Goal: Task Accomplishment & Management: Use online tool/utility

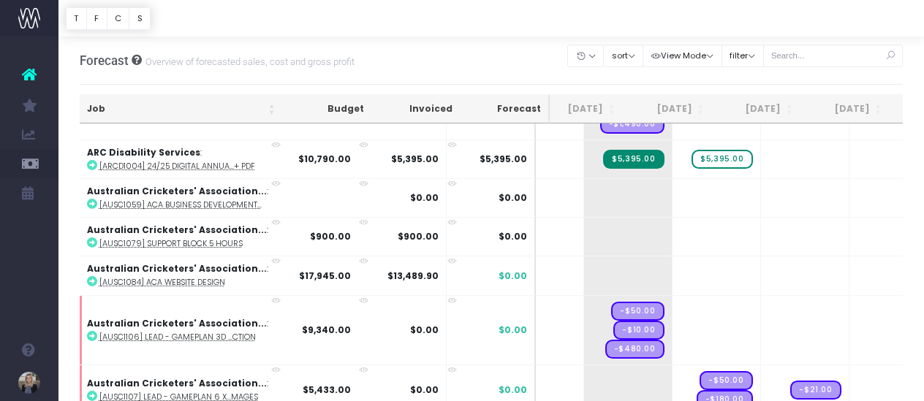
scroll to position [851, 194]
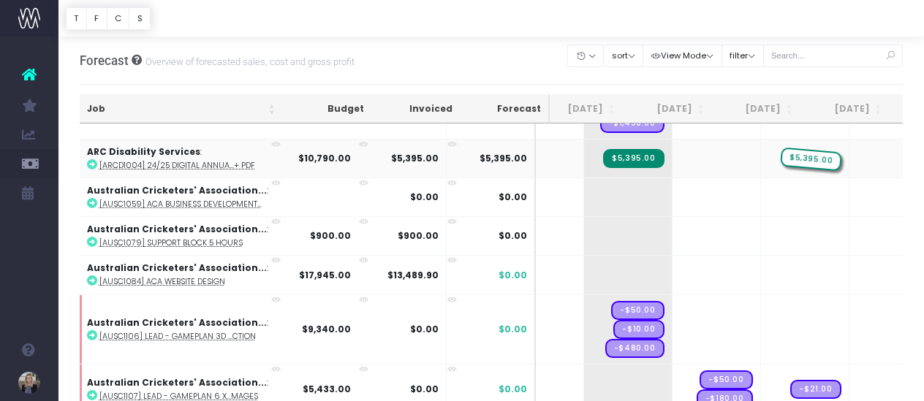
drag, startPoint x: 692, startPoint y: 153, endPoint x: 766, endPoint y: 149, distance: 74.0
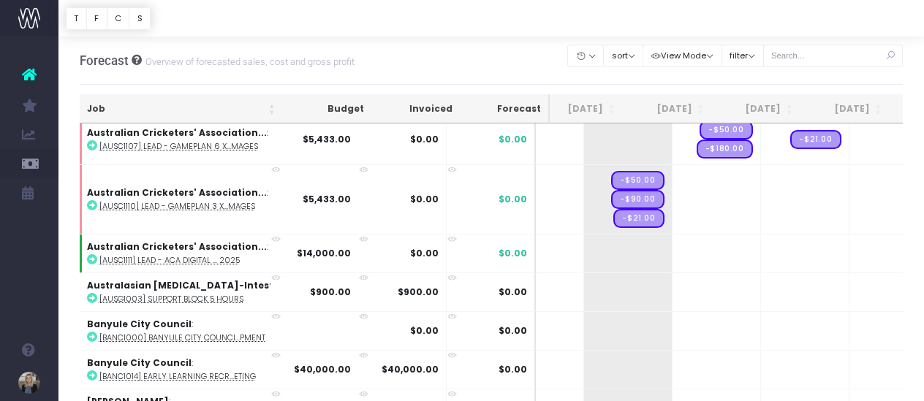
scroll to position [1134, 194]
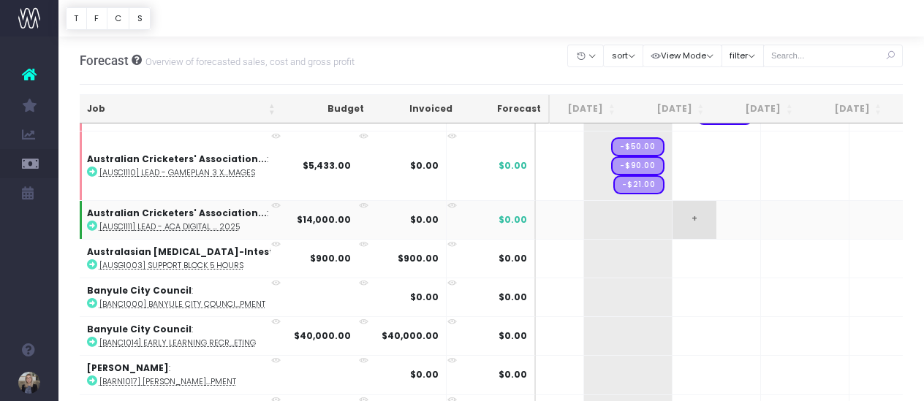
click at [672, 216] on span "+" at bounding box center [694, 220] width 44 height 38
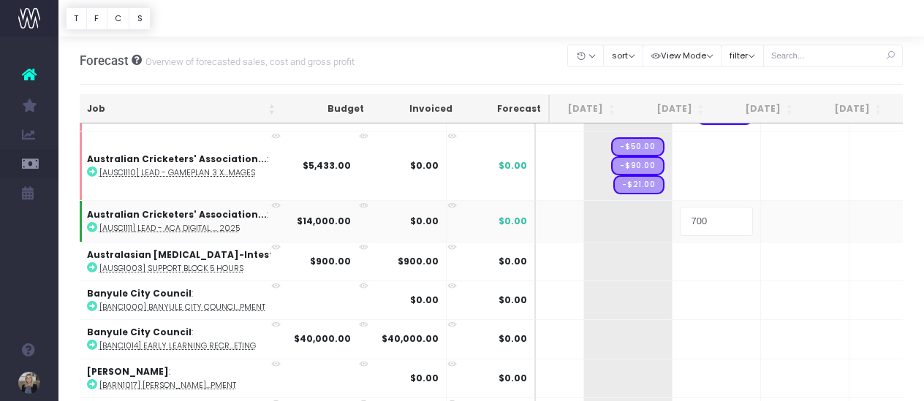
type input "7000"
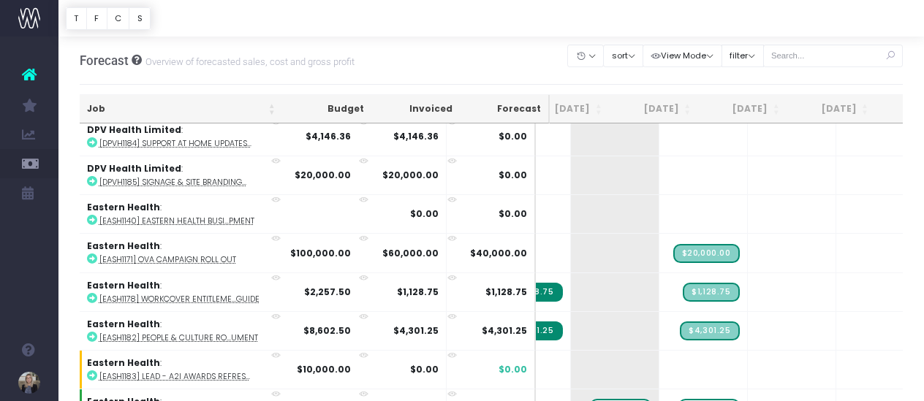
scroll to position [3871, 208]
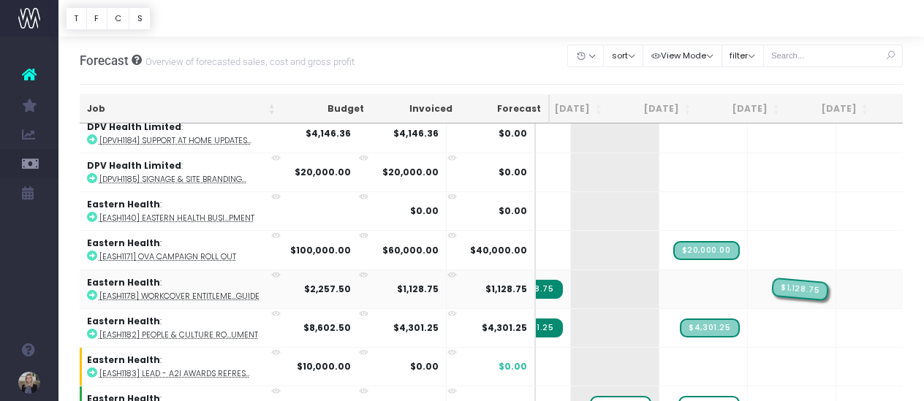
drag, startPoint x: 678, startPoint y: 265, endPoint x: 746, endPoint y: 262, distance: 67.3
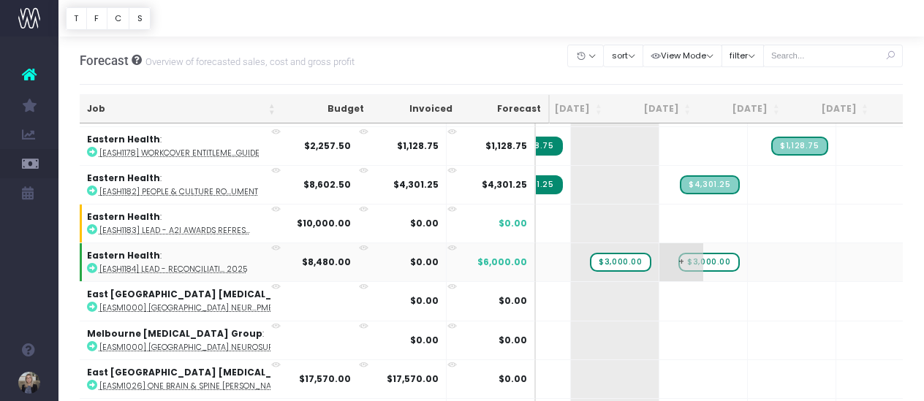
scroll to position [4026, 208]
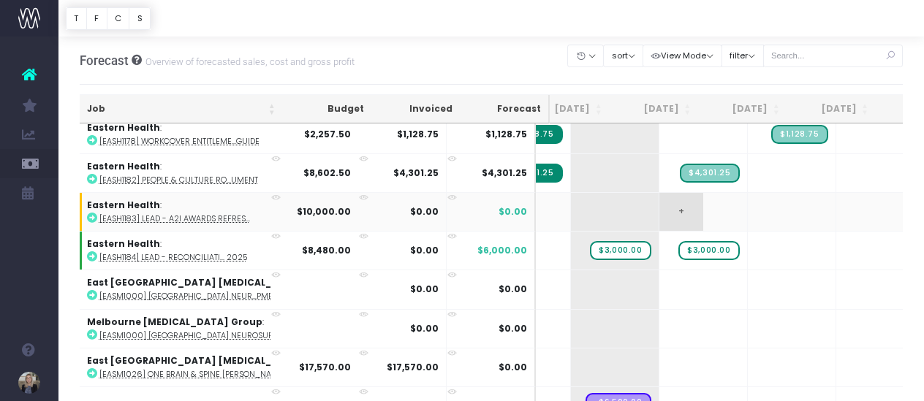
click at [659, 193] on span "+" at bounding box center [681, 212] width 44 height 38
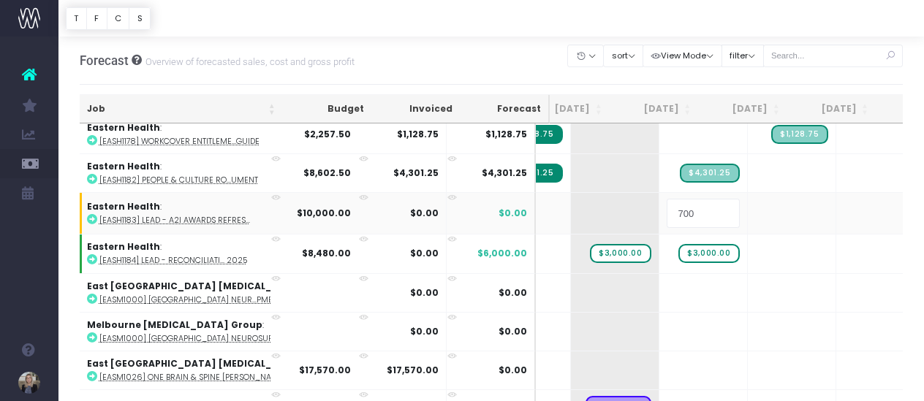
type input "7000"
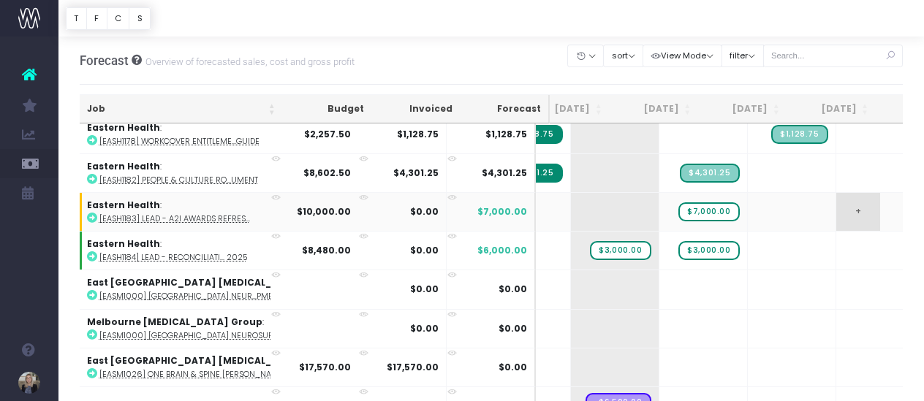
click at [836, 193] on span "+" at bounding box center [858, 212] width 44 height 38
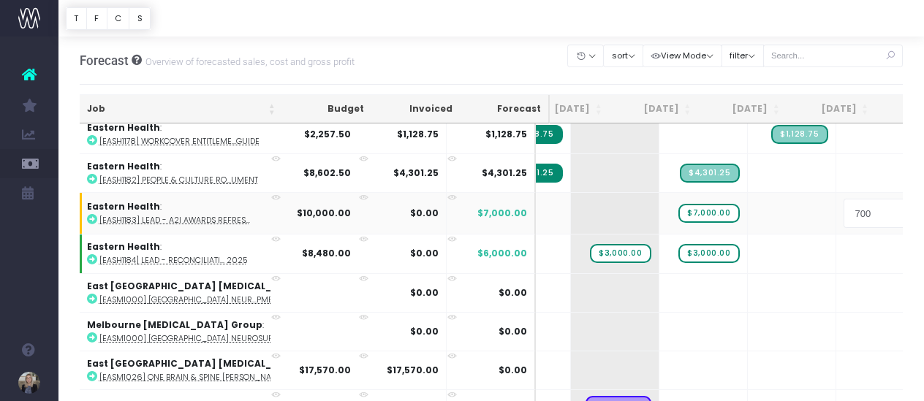
type input "7000"
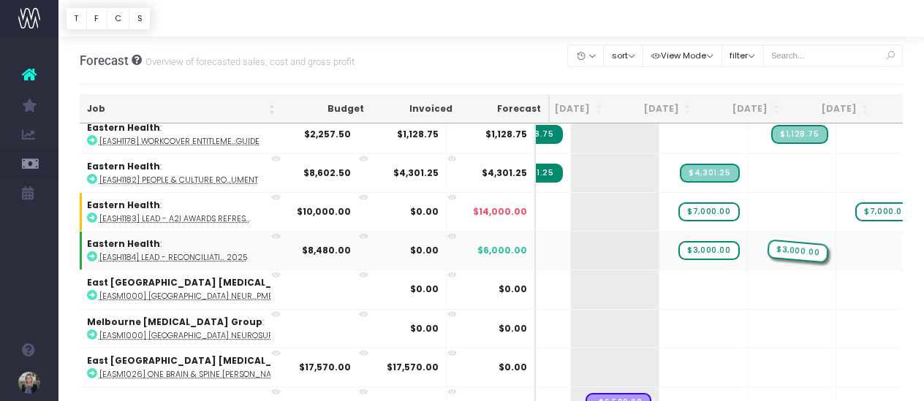
drag, startPoint x: 597, startPoint y: 223, endPoint x: 770, endPoint y: 225, distance: 172.5
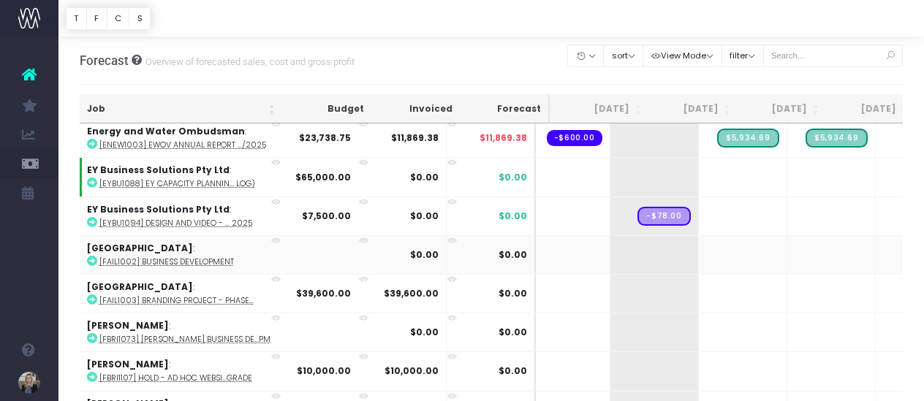
scroll to position [0, 168]
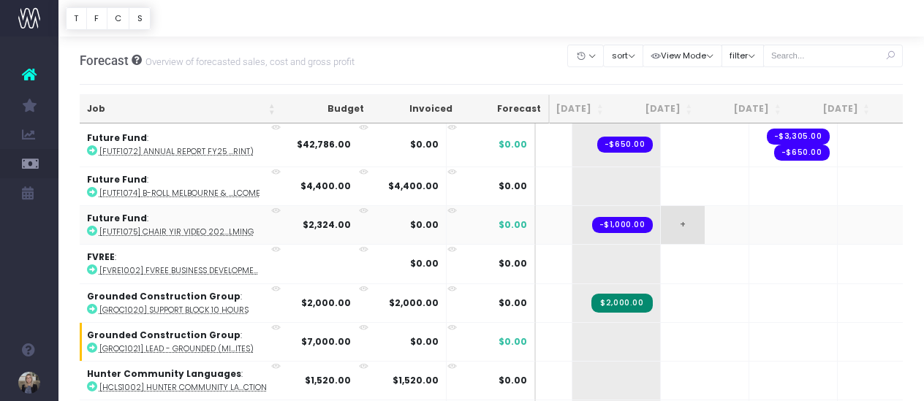
click at [661, 206] on span "+" at bounding box center [683, 225] width 44 height 38
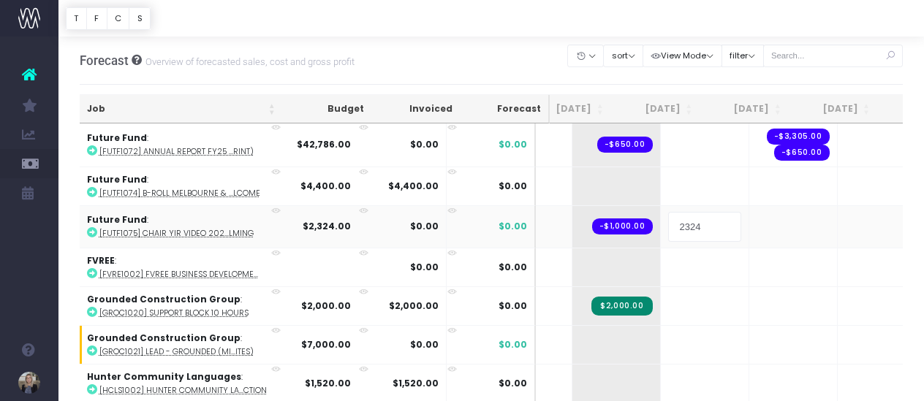
type input "3"
type input "2324"
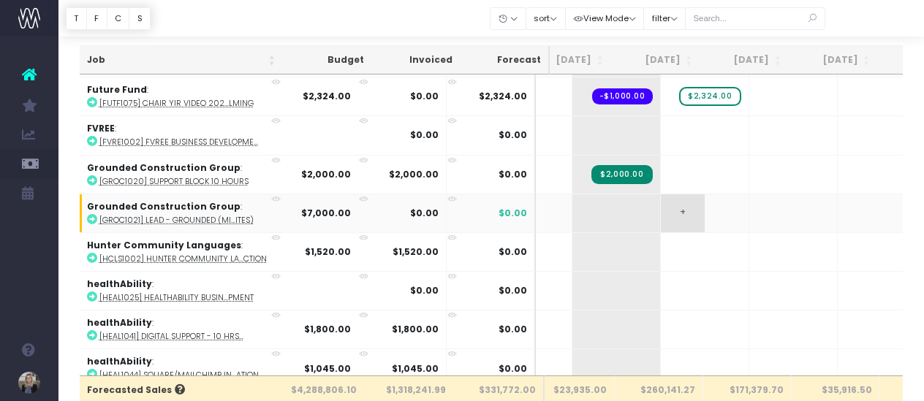
click at [661, 194] on span "+" at bounding box center [683, 213] width 44 height 38
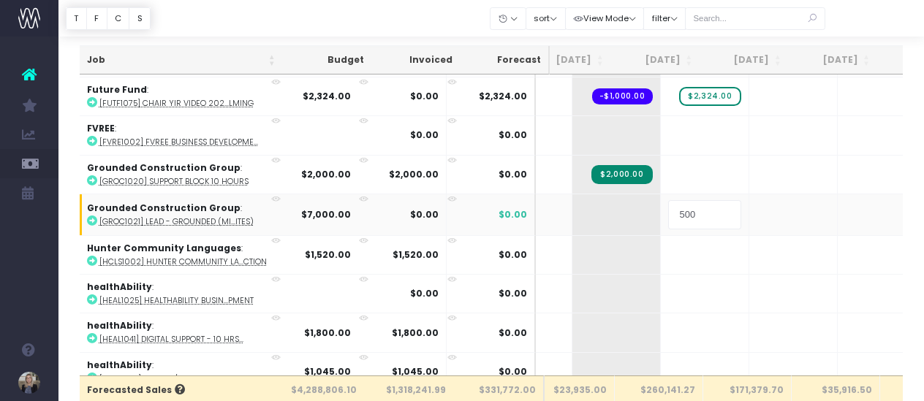
type input "5000"
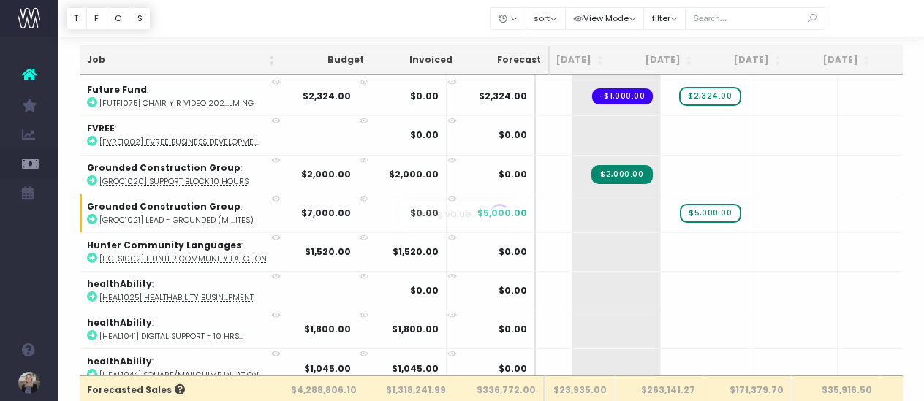
scroll to position [50, 0]
click at [749, 194] on span "+" at bounding box center [771, 213] width 44 height 38
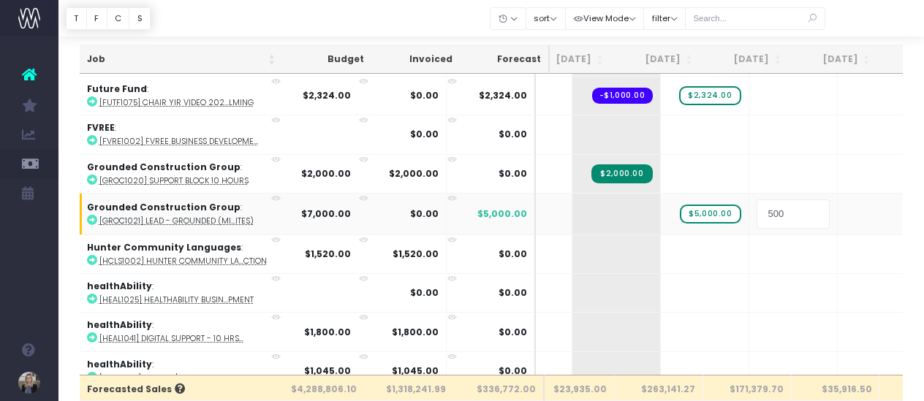
type input "5000"
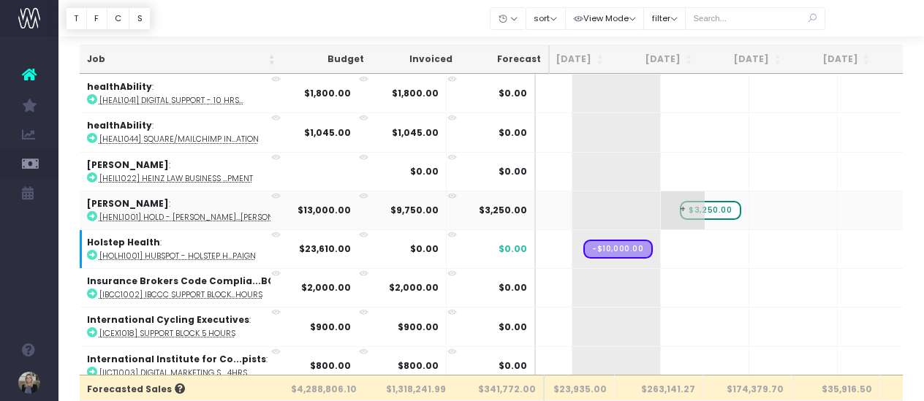
scroll to position [5935, 206]
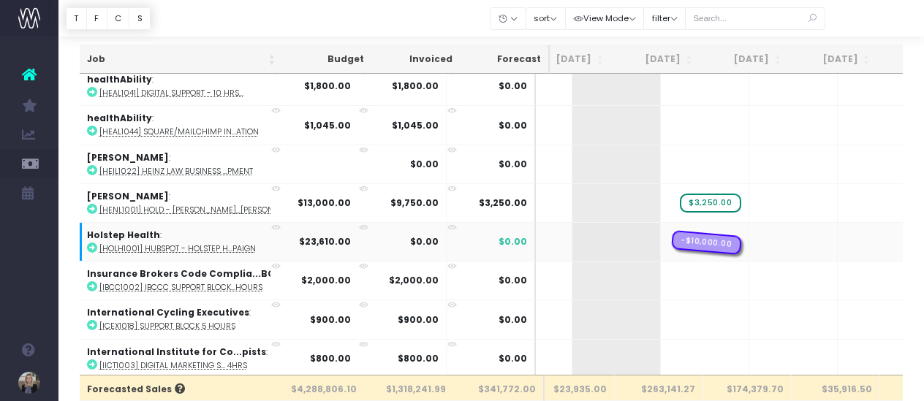
drag, startPoint x: 603, startPoint y: 207, endPoint x: 669, endPoint y: 203, distance: 65.9
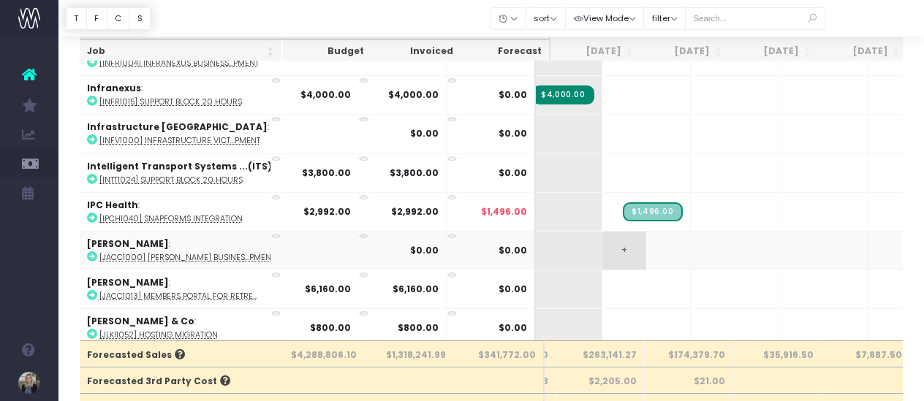
scroll to position [6277, 265]
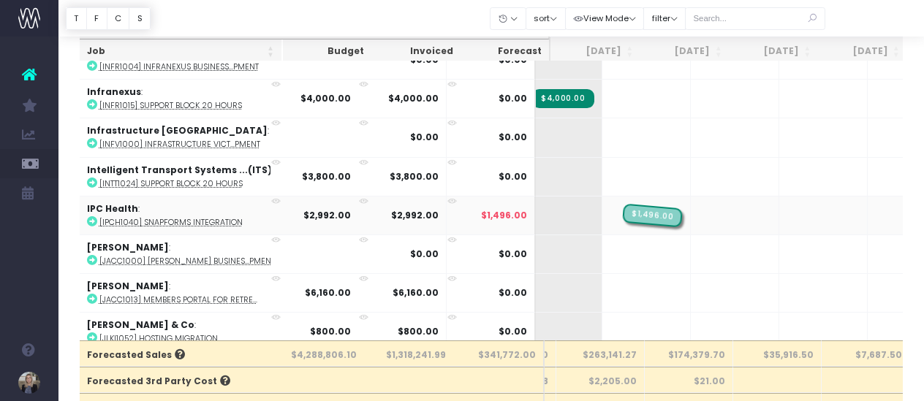
drag, startPoint x: 637, startPoint y: 177, endPoint x: 702, endPoint y: 170, distance: 65.4
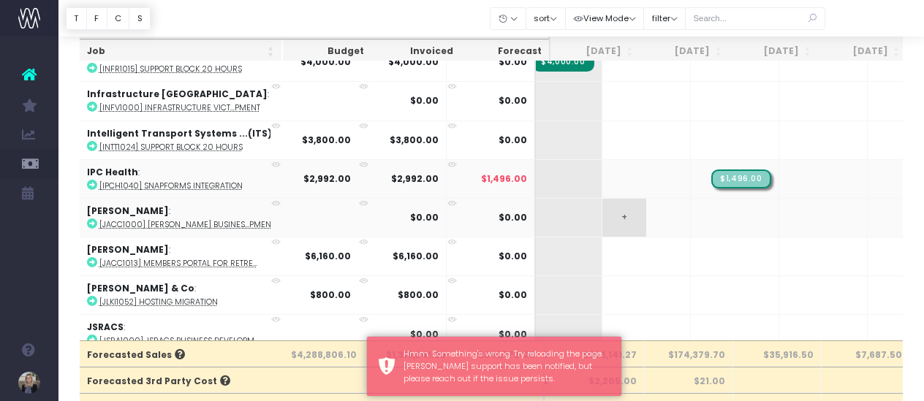
scroll to position [6315, 265]
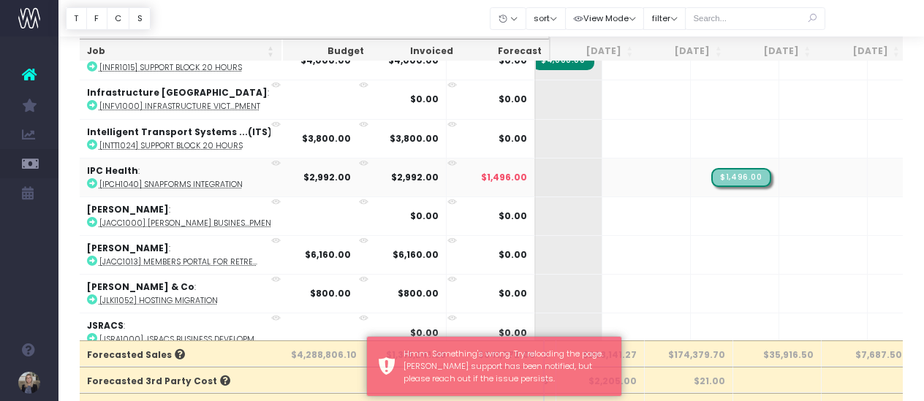
click at [711, 168] on span "$1,496.00" at bounding box center [740, 177] width 59 height 19
drag, startPoint x: 413, startPoint y: 16, endPoint x: 561, endPoint y: 64, distance: 155.1
click at [413, 16] on div at bounding box center [490, 18] width 865 height 37
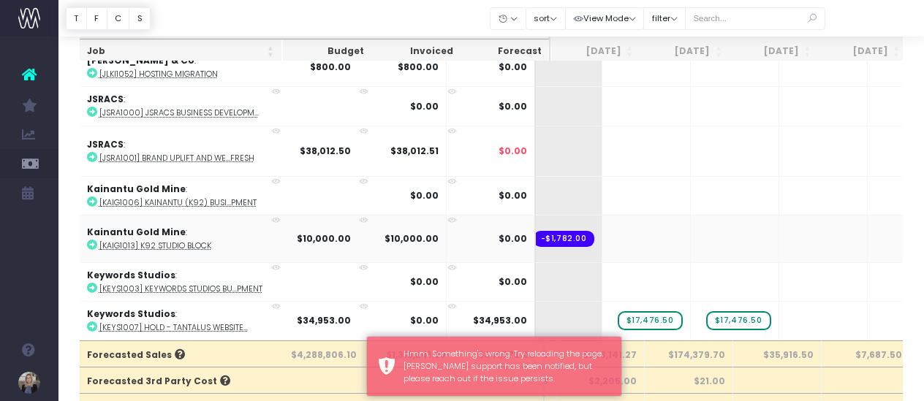
scroll to position [6545, 265]
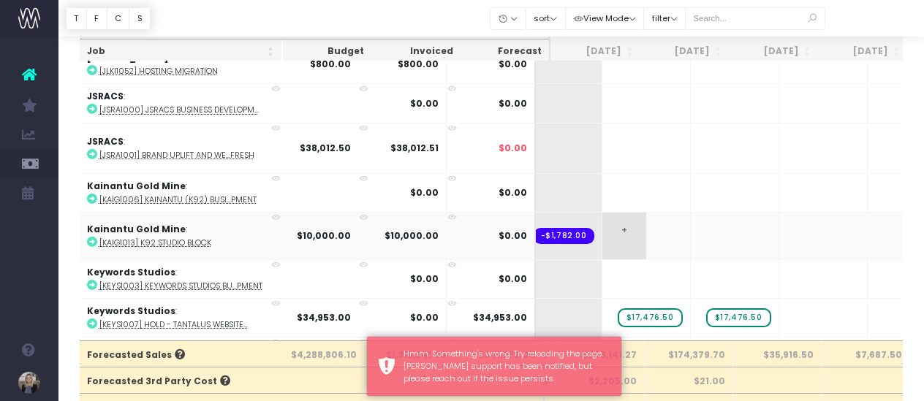
click at [602, 213] on span "+" at bounding box center [624, 236] width 44 height 47
type input "10000"
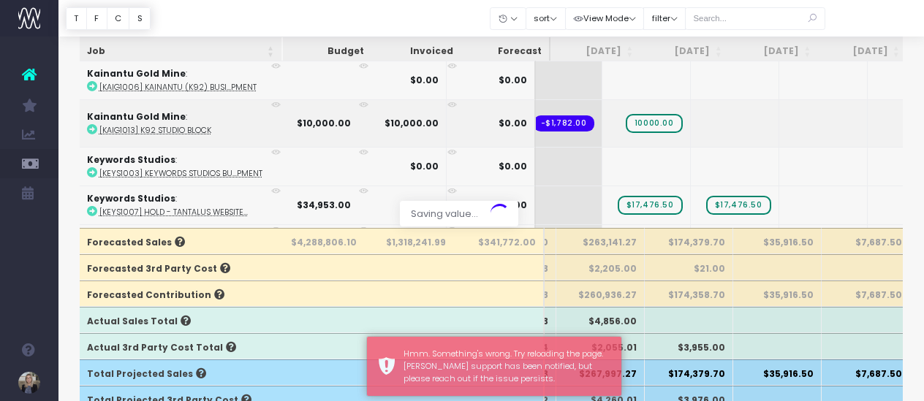
scroll to position [196, 0]
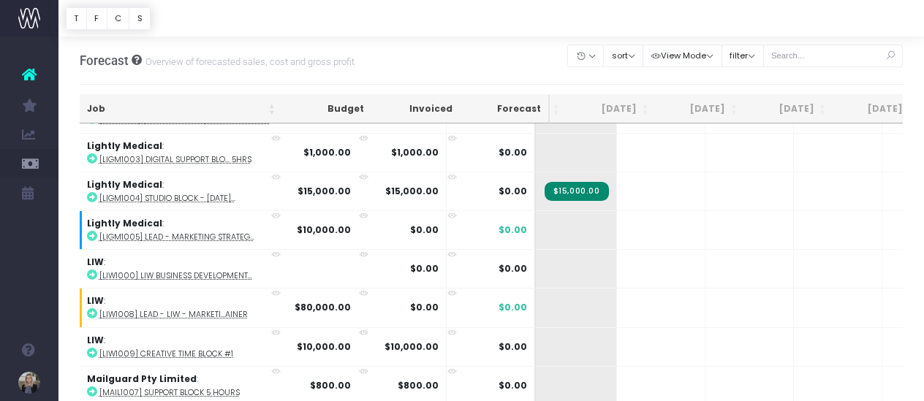
scroll to position [0, 254]
click at [613, 211] on span "+" at bounding box center [635, 230] width 44 height 38
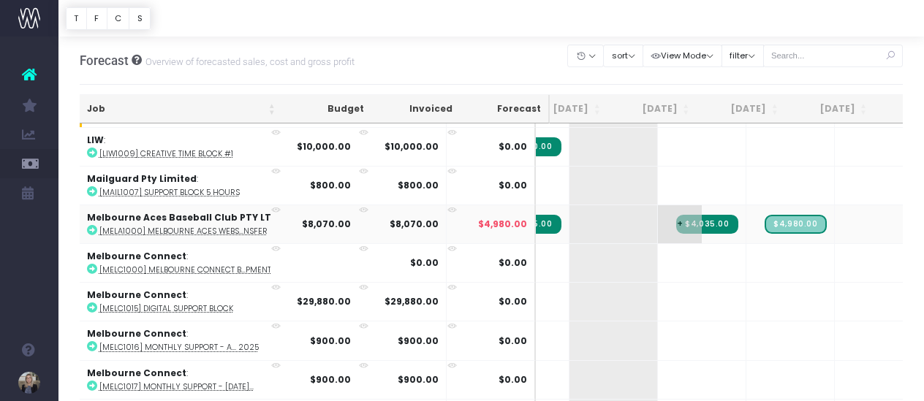
scroll to position [0, 0]
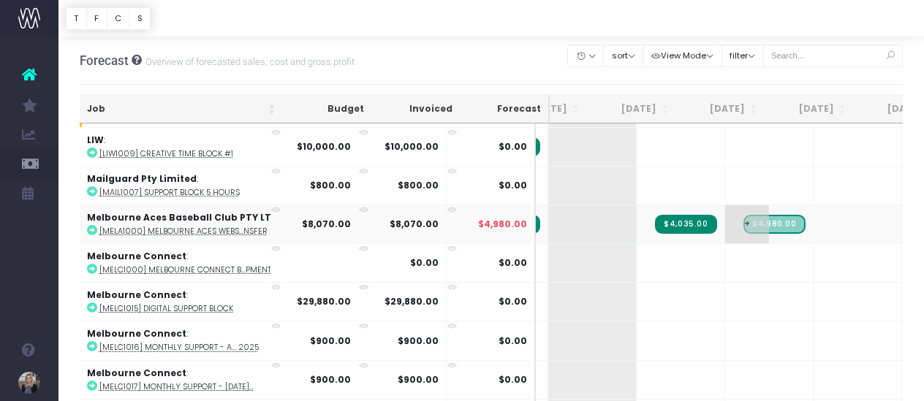
click at [743, 215] on span "$4,980.00" at bounding box center [773, 224] width 61 height 19
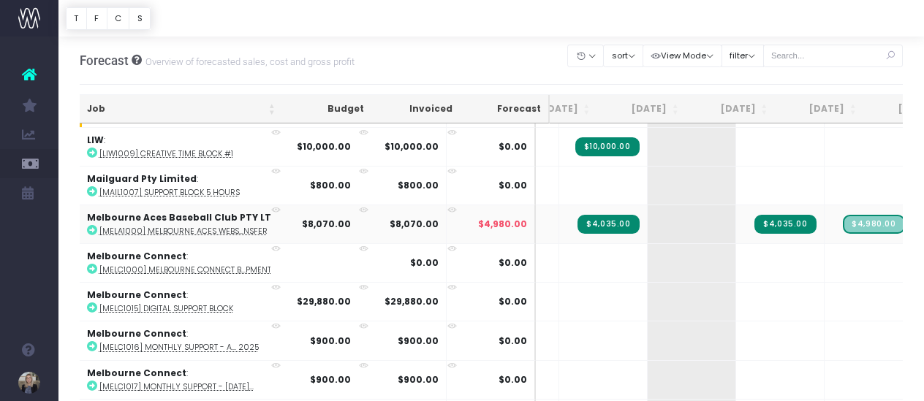
scroll to position [0, 153]
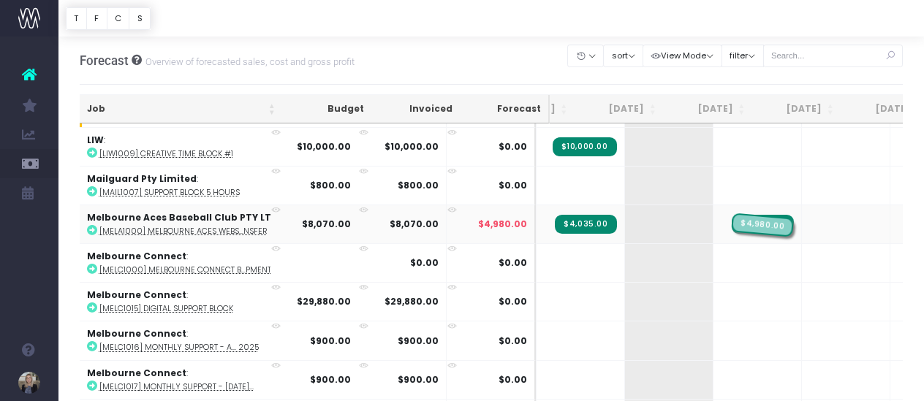
drag, startPoint x: 808, startPoint y: 181, endPoint x: 746, endPoint y: 188, distance: 63.2
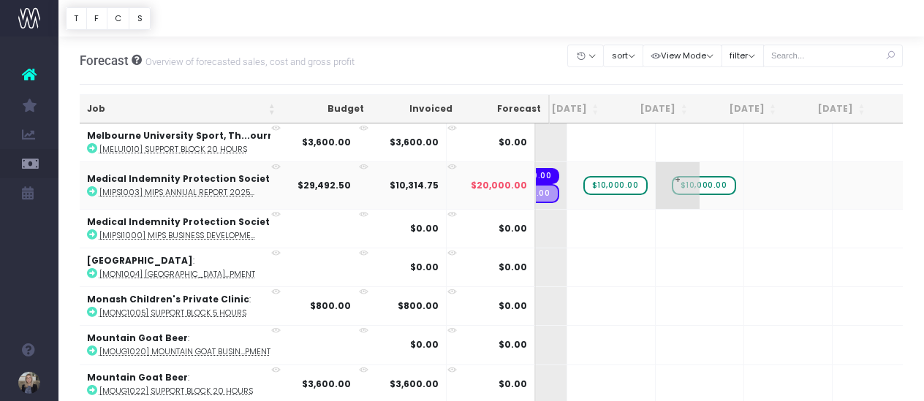
click at [656, 162] on span "+" at bounding box center [678, 185] width 44 height 47
click at [497, 52] on div "Forecast Overview of forecasted sales, cost and gross profit Clear Filters Hide…" at bounding box center [492, 61] width 824 height 48
click at [672, 176] on span "$10,000.00" at bounding box center [704, 185] width 64 height 19
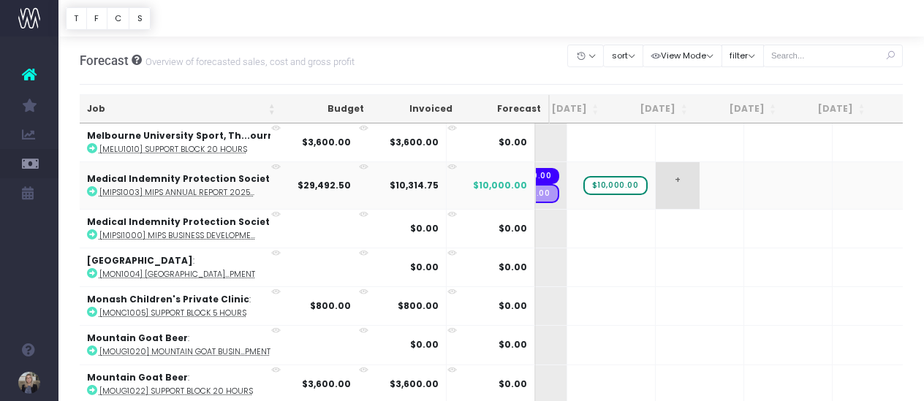
click at [656, 162] on span "+" at bounding box center [678, 185] width 44 height 47
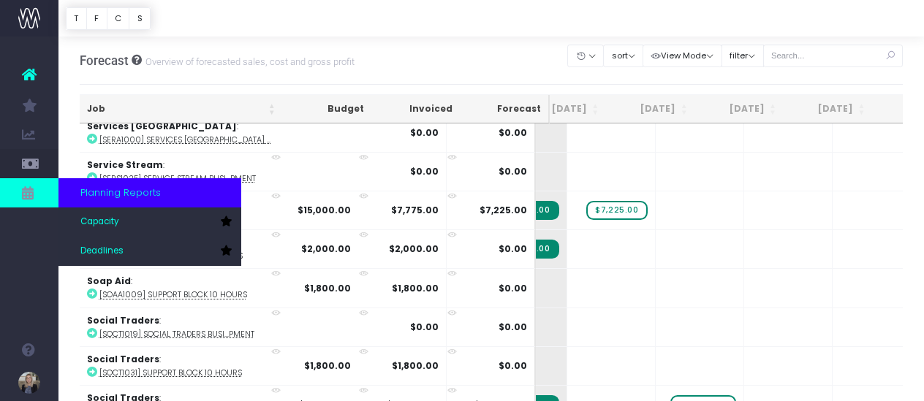
scroll to position [9244, 300]
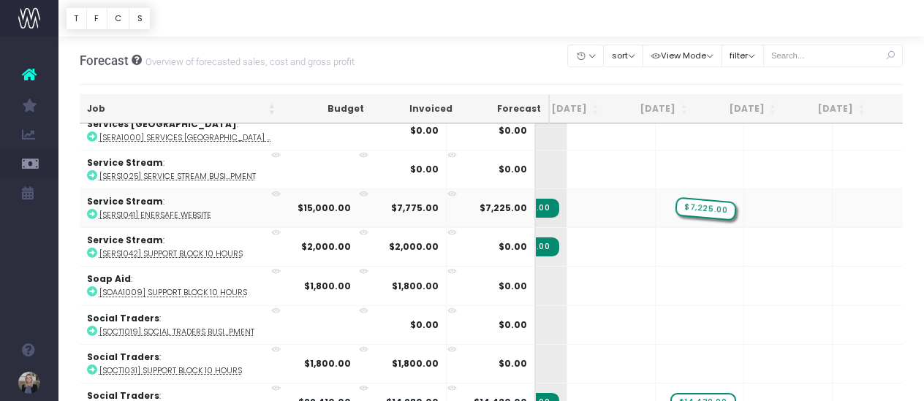
drag, startPoint x: 602, startPoint y: 151, endPoint x: 664, endPoint y: 152, distance: 62.1
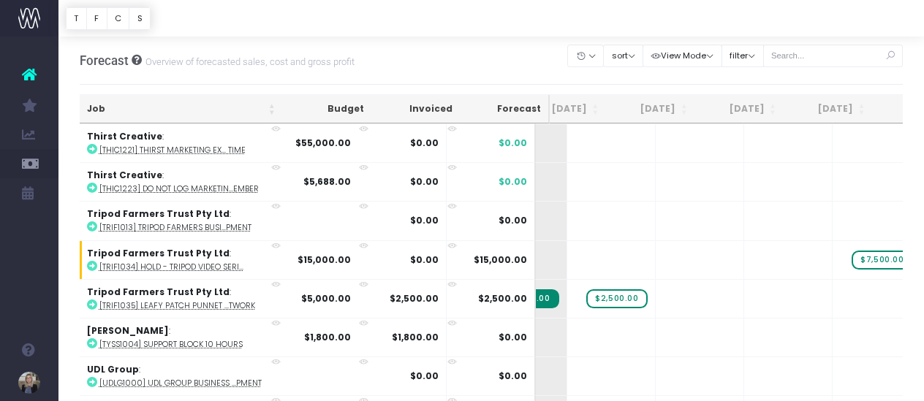
scroll to position [10321, 300]
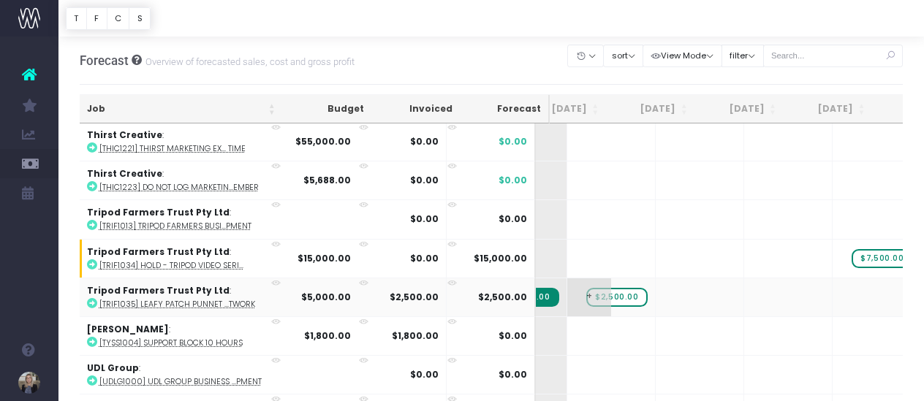
click at [586, 288] on span "$2,500.00" at bounding box center [616, 297] width 61 height 19
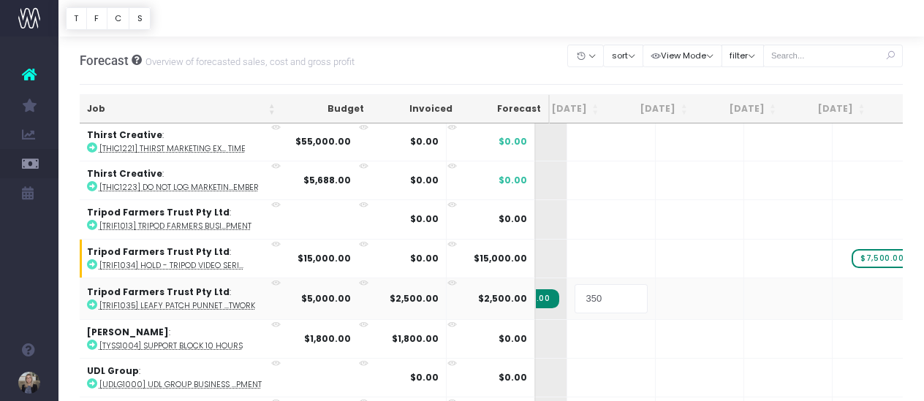
type input "3500"
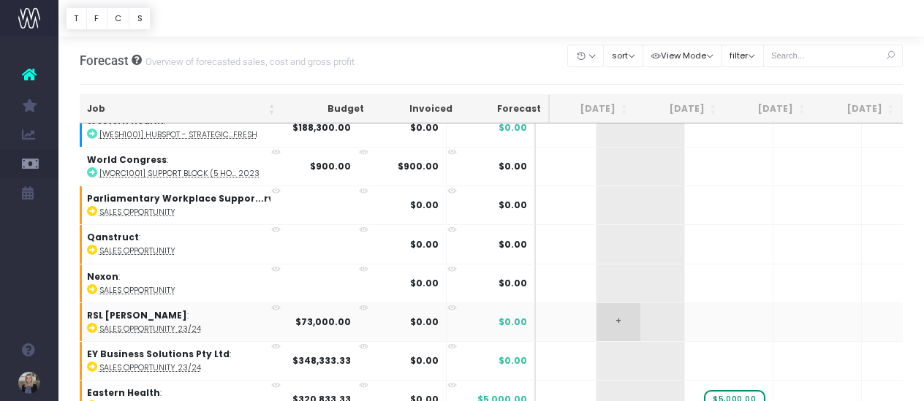
scroll to position [0, 183]
click at [684, 342] on span "+" at bounding box center [706, 361] width 44 height 38
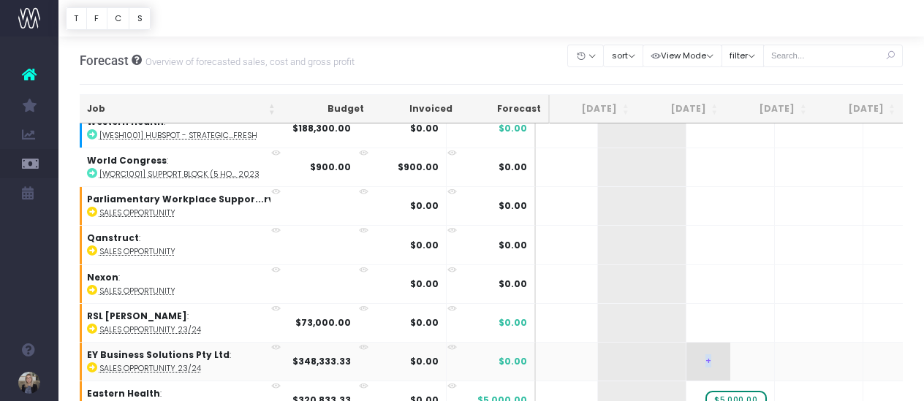
click at [686, 343] on span "+" at bounding box center [708, 362] width 44 height 38
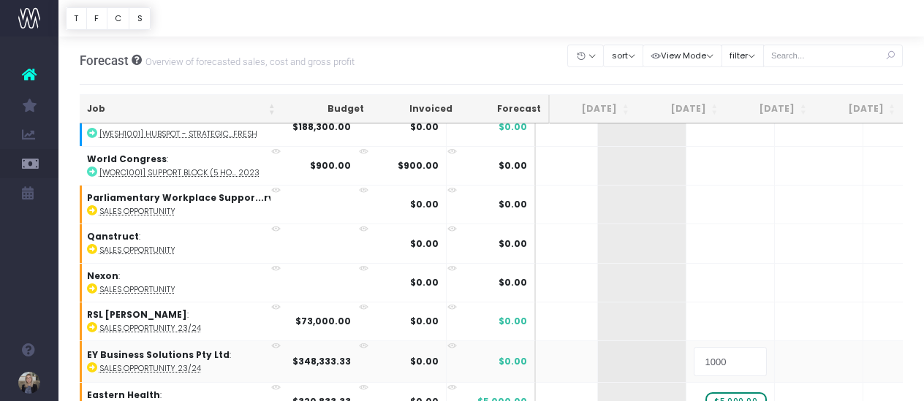
type input "10000"
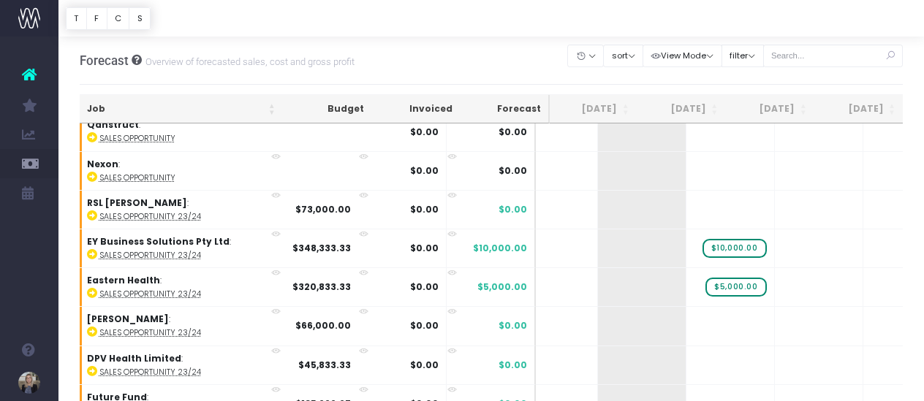
scroll to position [10841, 181]
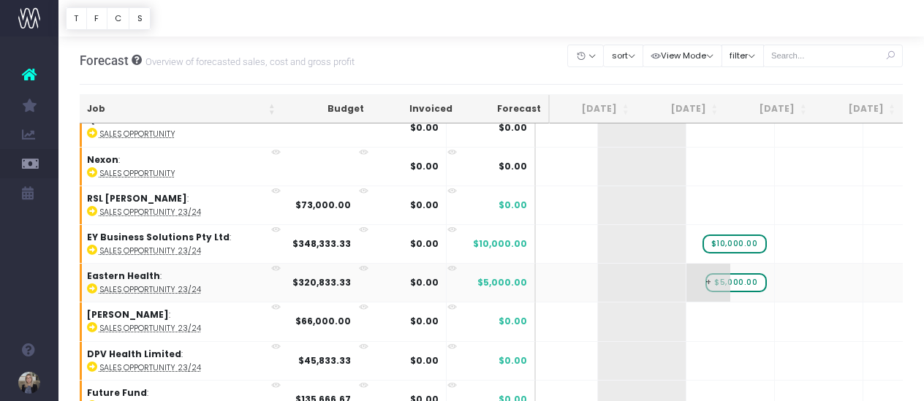
click at [705, 273] on span "$5,000.00" at bounding box center [735, 282] width 61 height 19
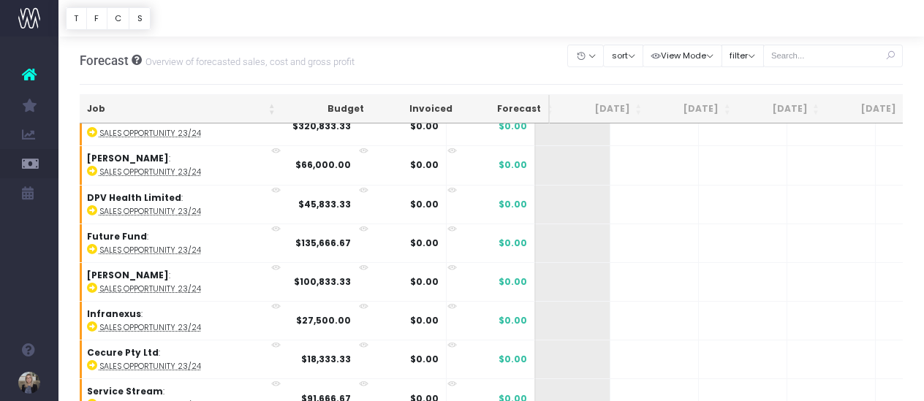
scroll to position [10996, 257]
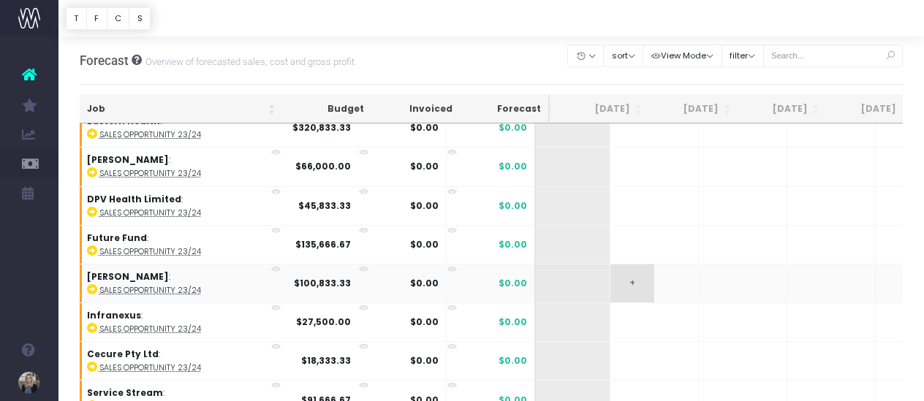
click at [610, 265] on span "+" at bounding box center [632, 284] width 44 height 38
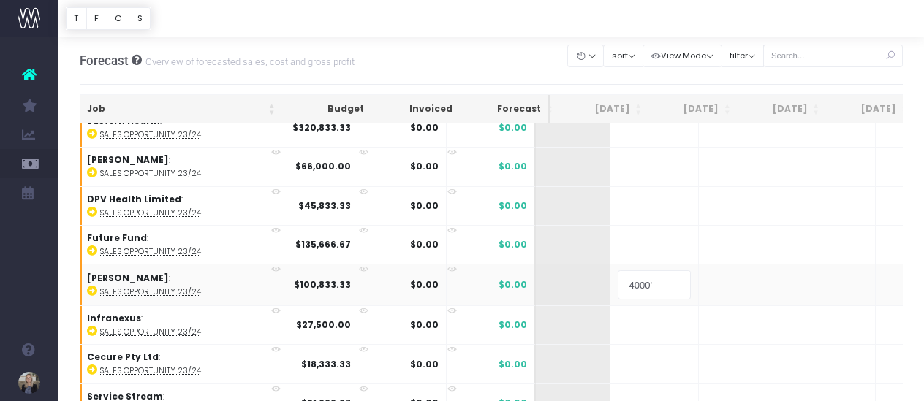
type input "4000"
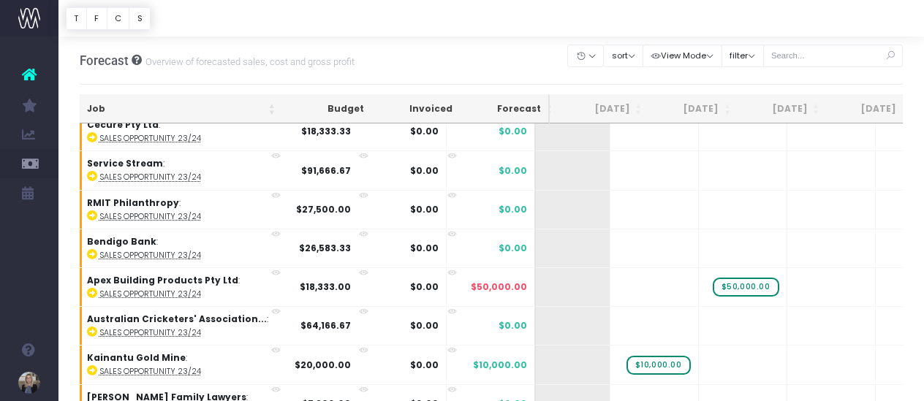
scroll to position [11234, 257]
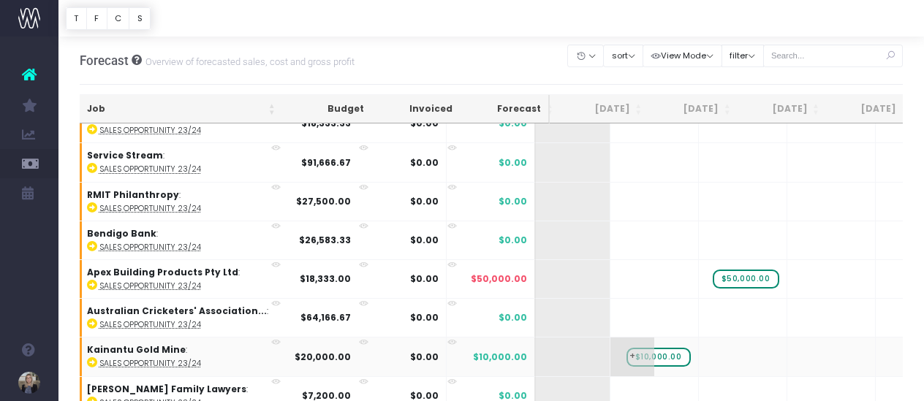
click at [610, 338] on span "+" at bounding box center [632, 357] width 44 height 38
click at [613, 259] on td "+" at bounding box center [654, 278] width 88 height 39
click at [610, 260] on span "+" at bounding box center [632, 279] width 44 height 38
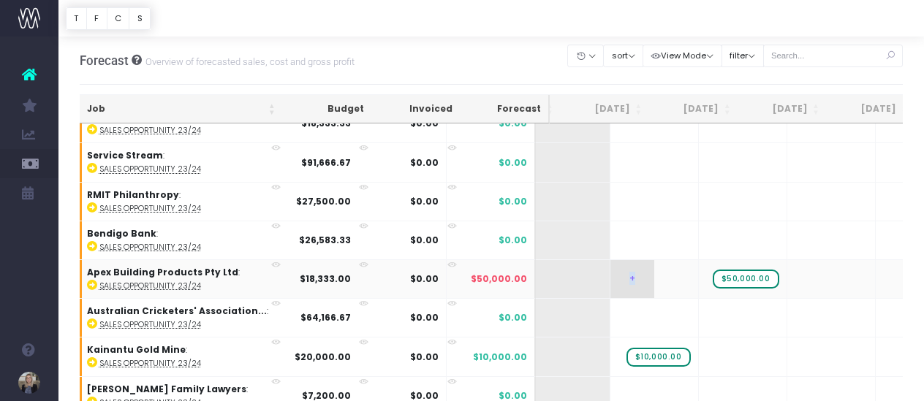
click at [610, 260] on span "+" at bounding box center [632, 279] width 44 height 38
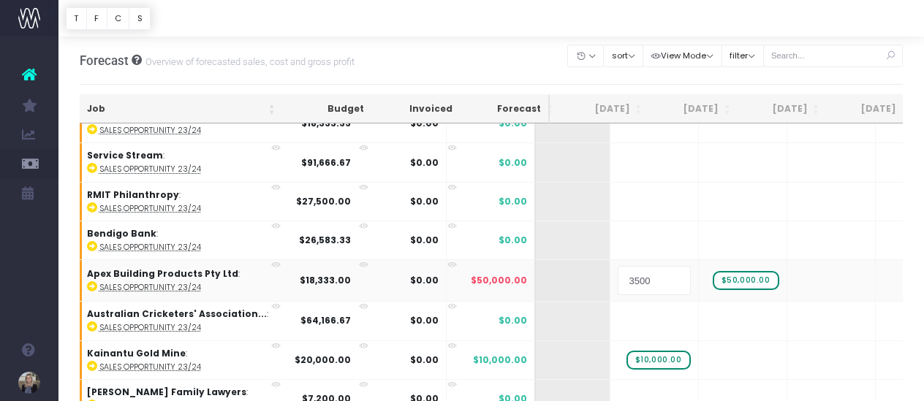
type input "35000"
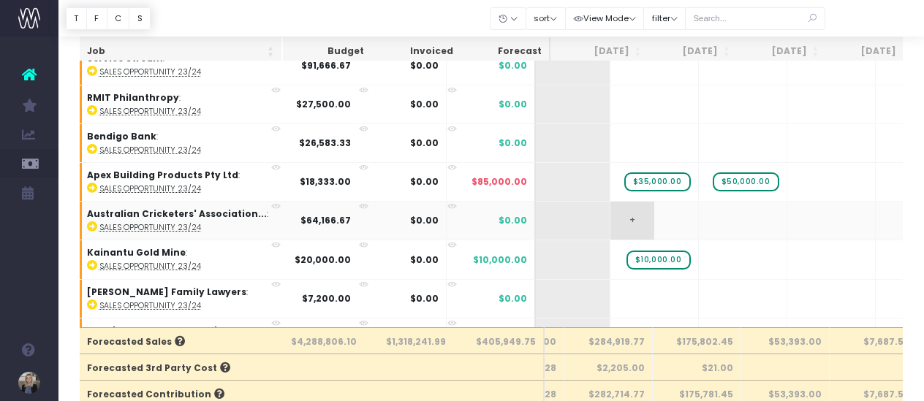
scroll to position [99, 0]
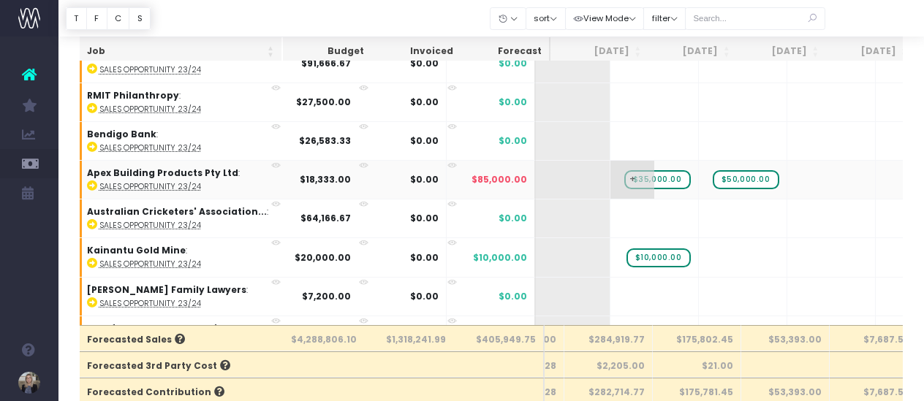
click at [624, 170] on span "$35,000.00" at bounding box center [657, 179] width 67 height 19
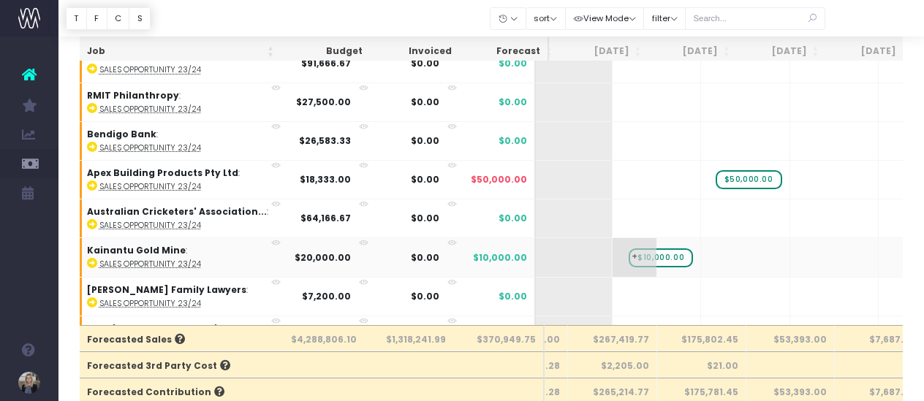
click at [629, 249] on span "$10,000.00" at bounding box center [661, 258] width 64 height 19
click at [626, 326] on span "$20,000.00" at bounding box center [659, 335] width 67 height 19
type input "10000"
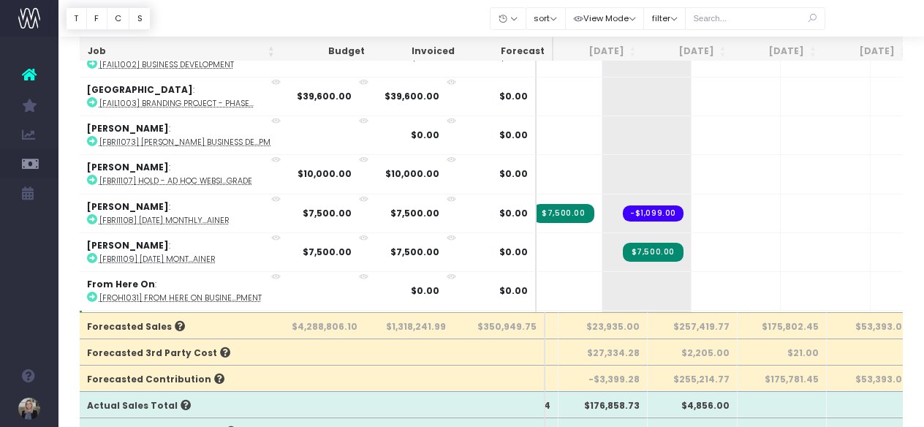
scroll to position [0, 181]
